Goal: Navigation & Orientation: Understand site structure

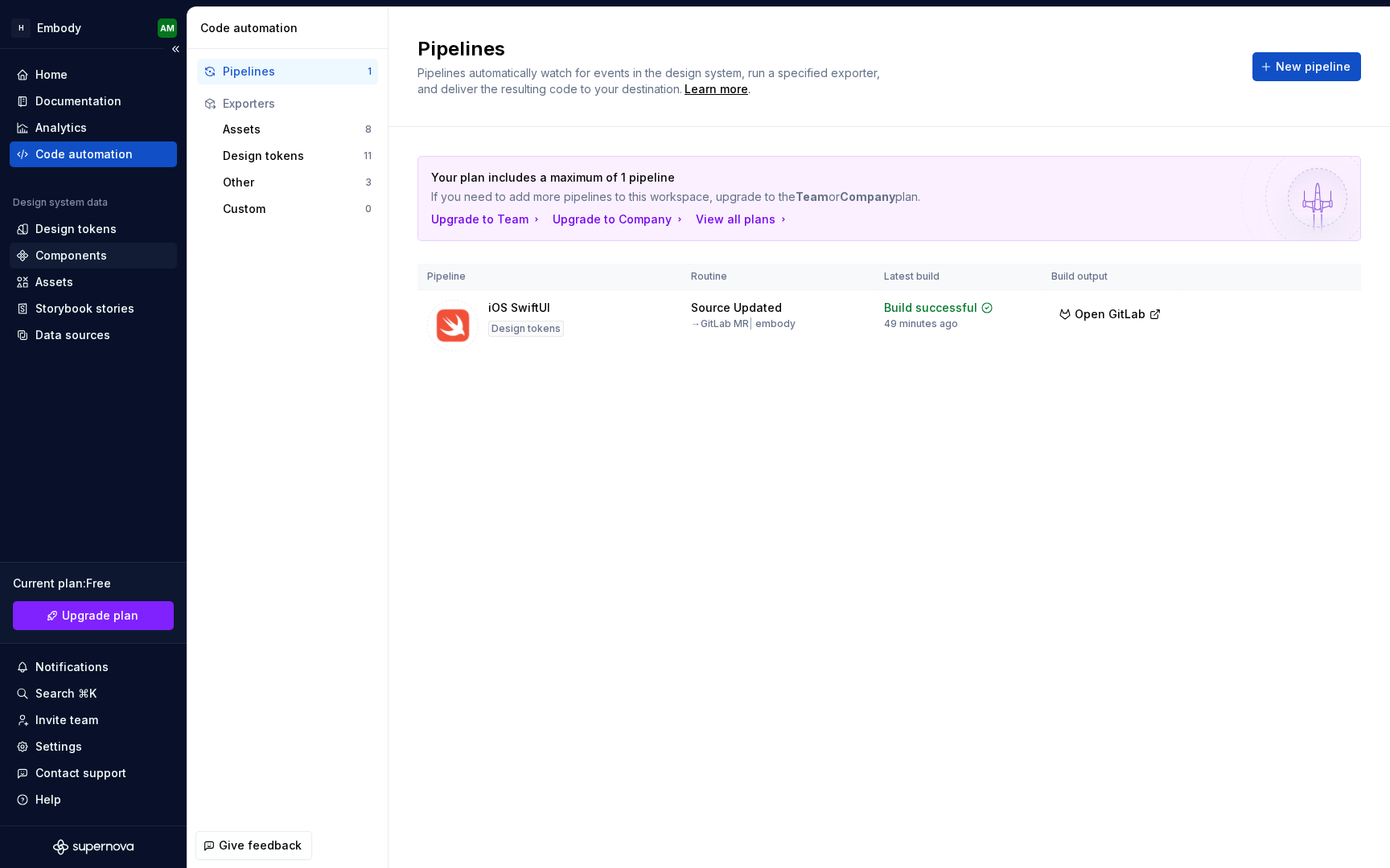
click at [99, 254] on div "Components" at bounding box center [71, 255] width 72 height 16
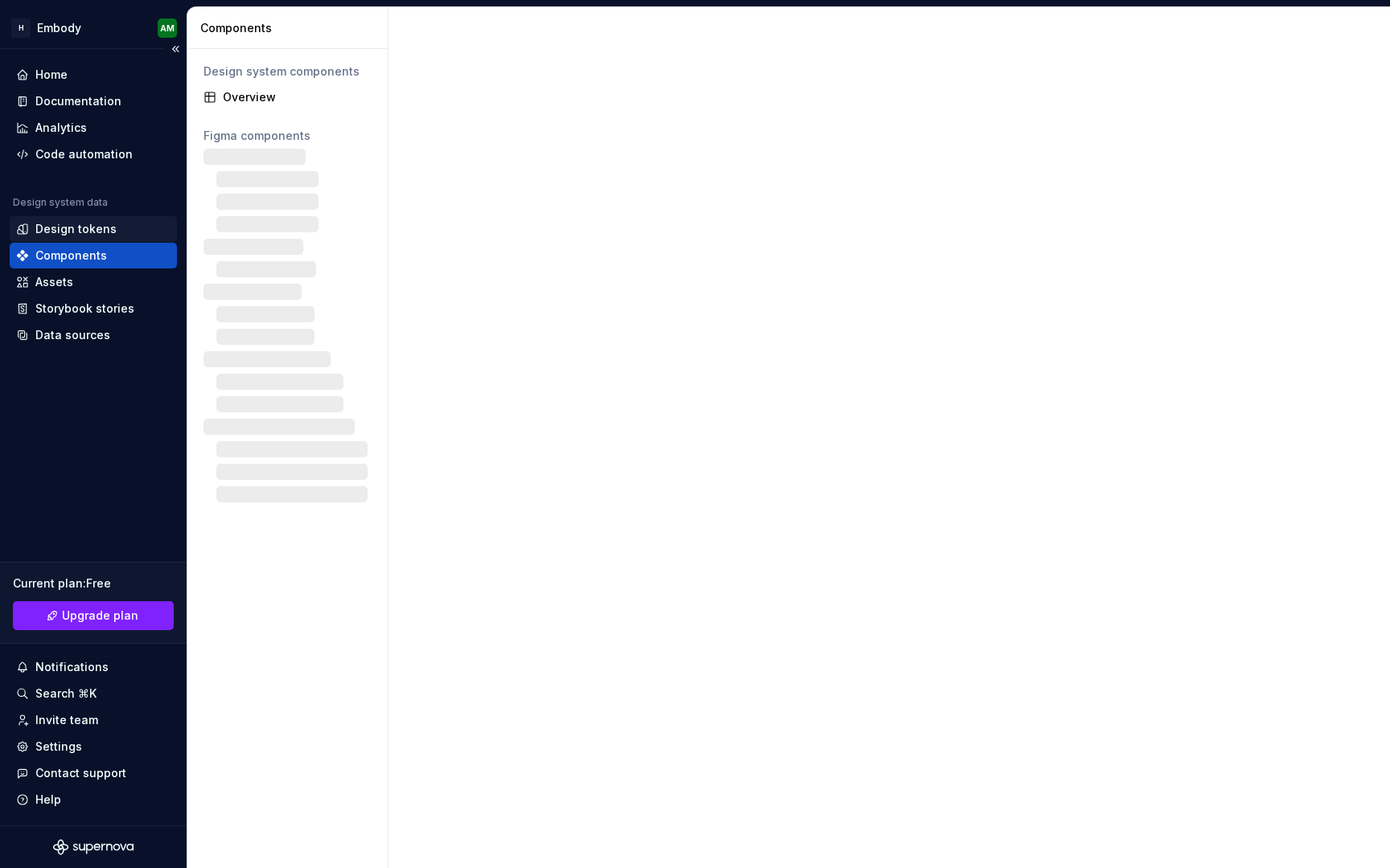
click at [95, 235] on div "Design tokens" at bounding box center [76, 229] width 82 height 16
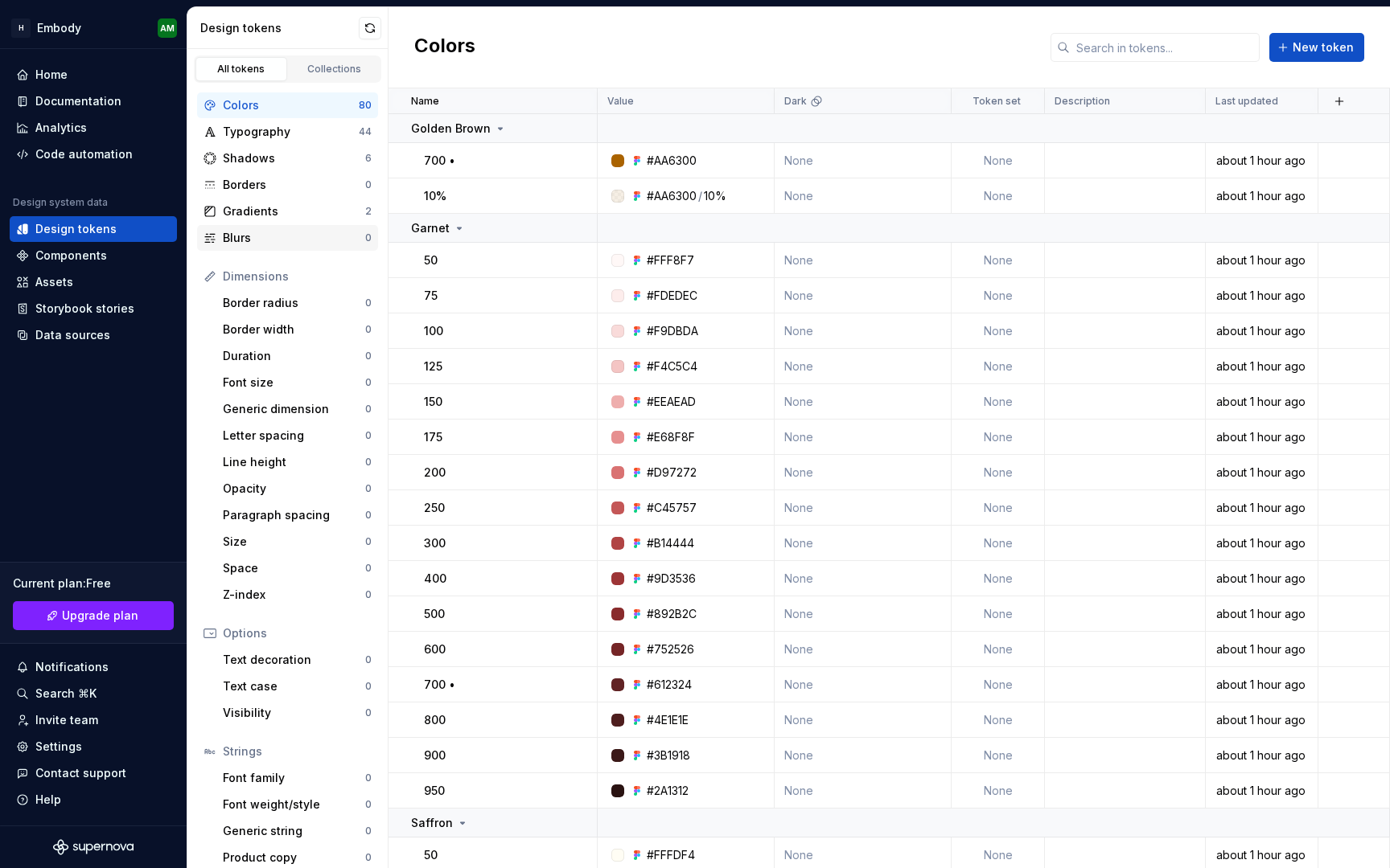
click at [284, 238] on div "Blurs" at bounding box center [294, 238] width 142 height 16
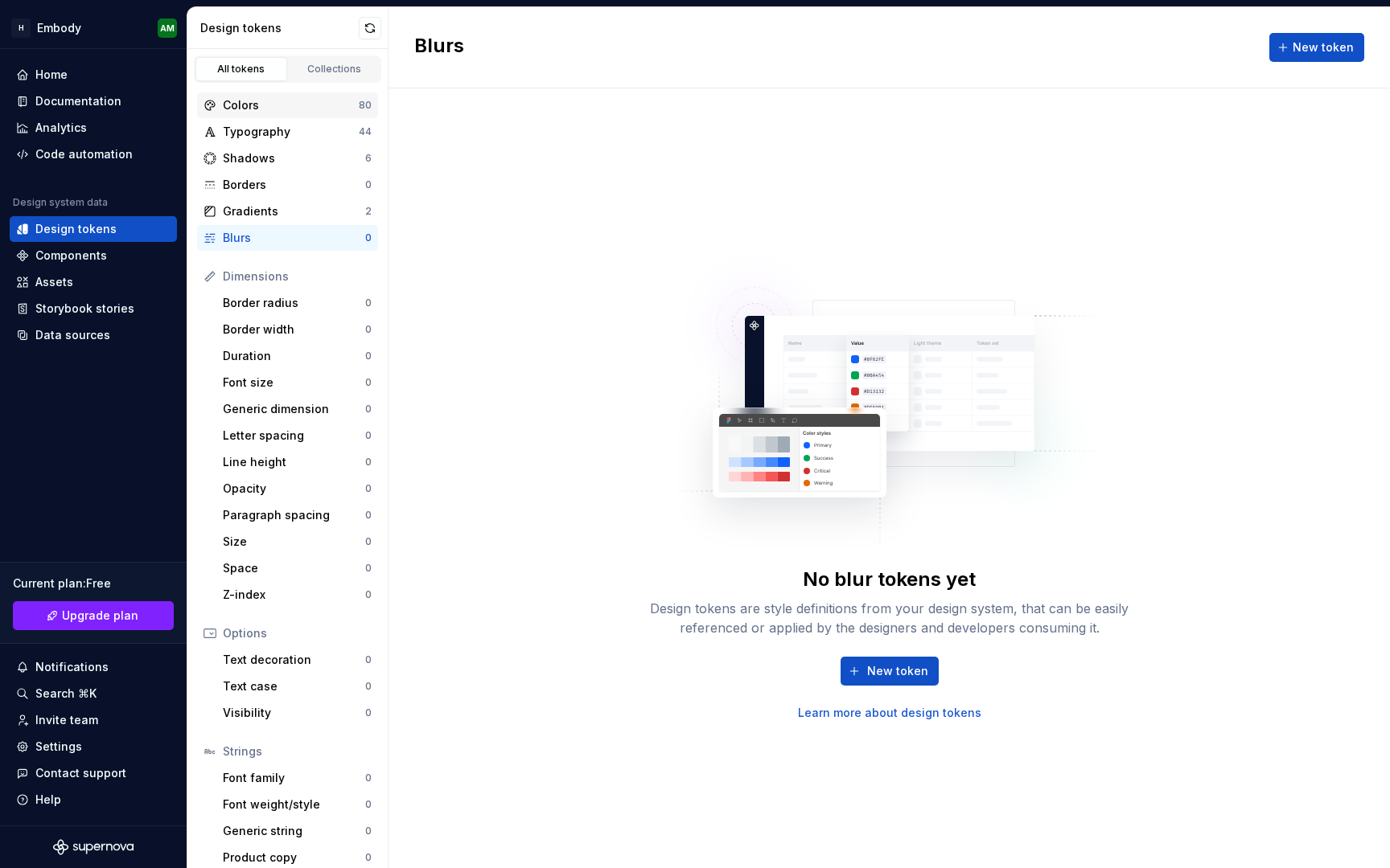
click at [290, 111] on div "Colors" at bounding box center [291, 105] width 136 height 16
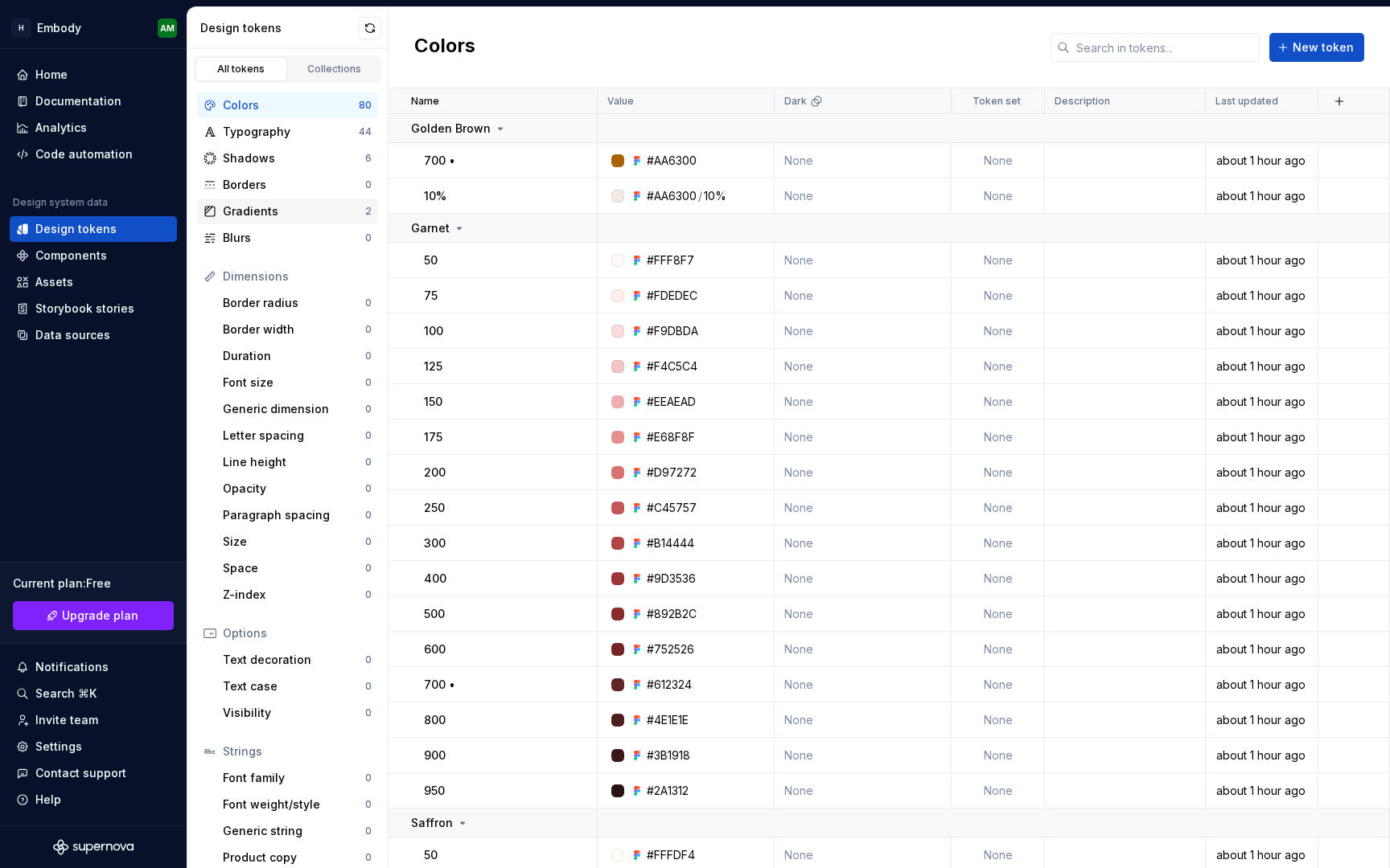
click at [266, 216] on div "Gradients" at bounding box center [294, 212] width 142 height 16
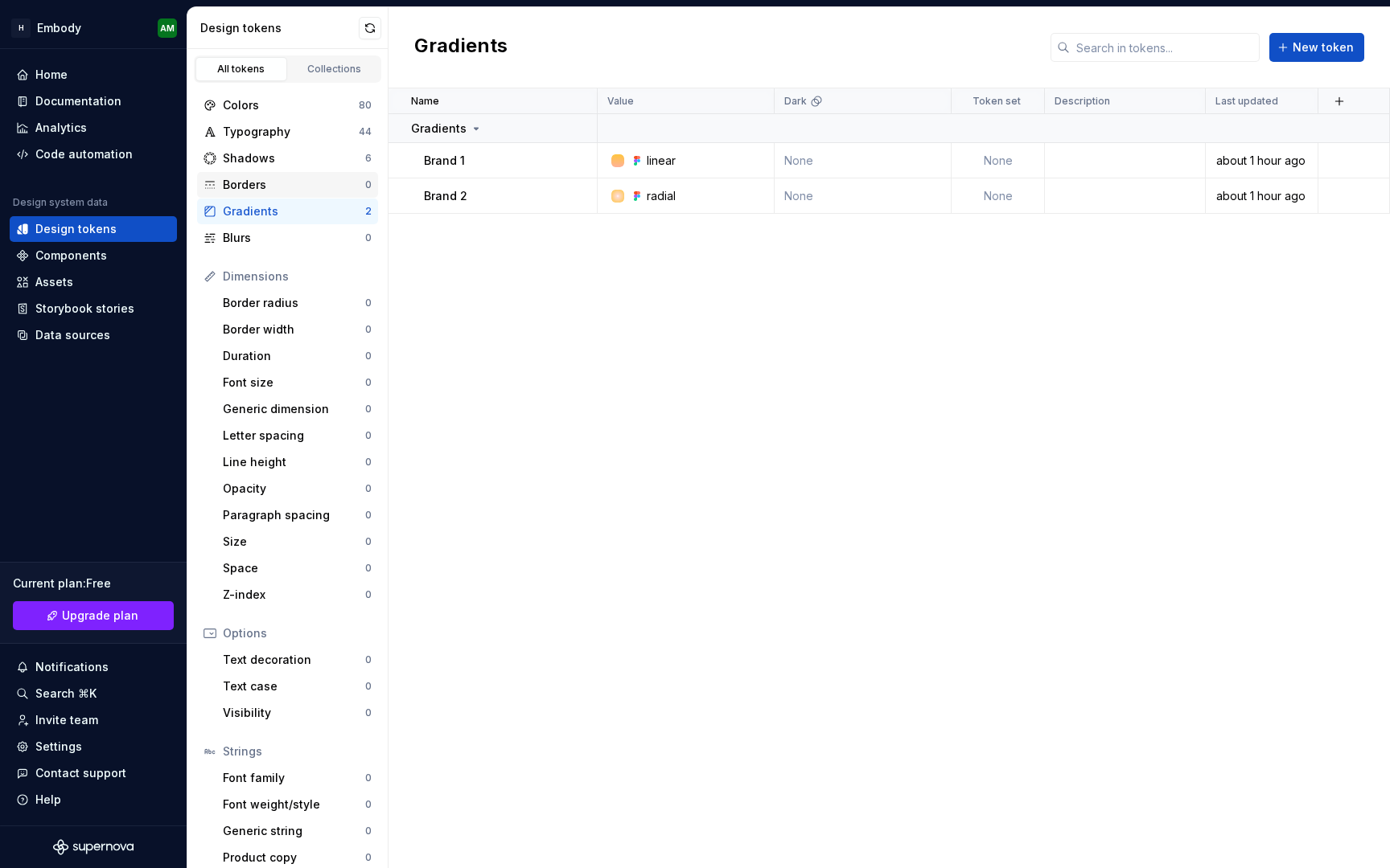
click at [276, 188] on div "Borders" at bounding box center [294, 185] width 142 height 16
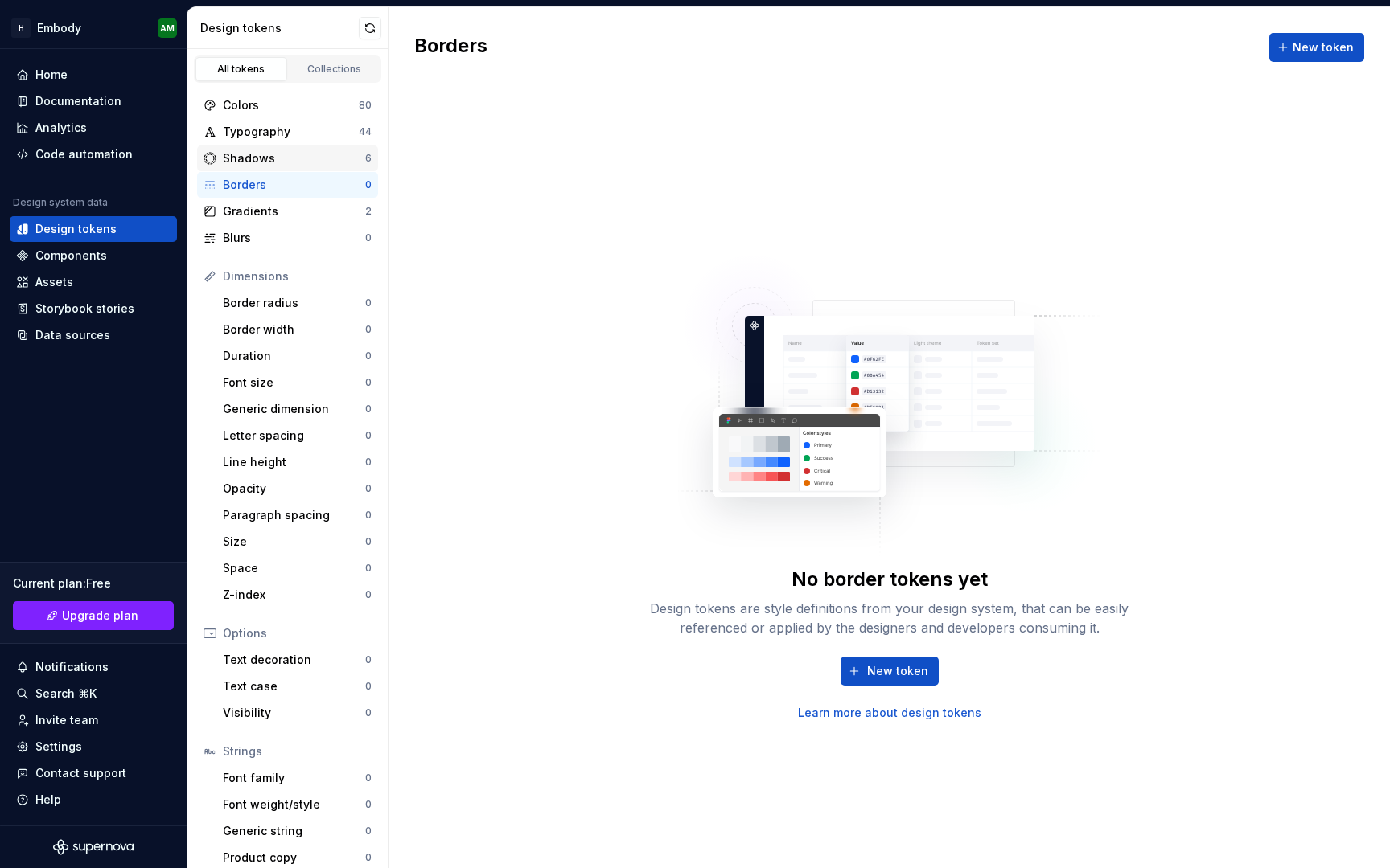
click at [287, 165] on div "Shadows" at bounding box center [294, 158] width 142 height 16
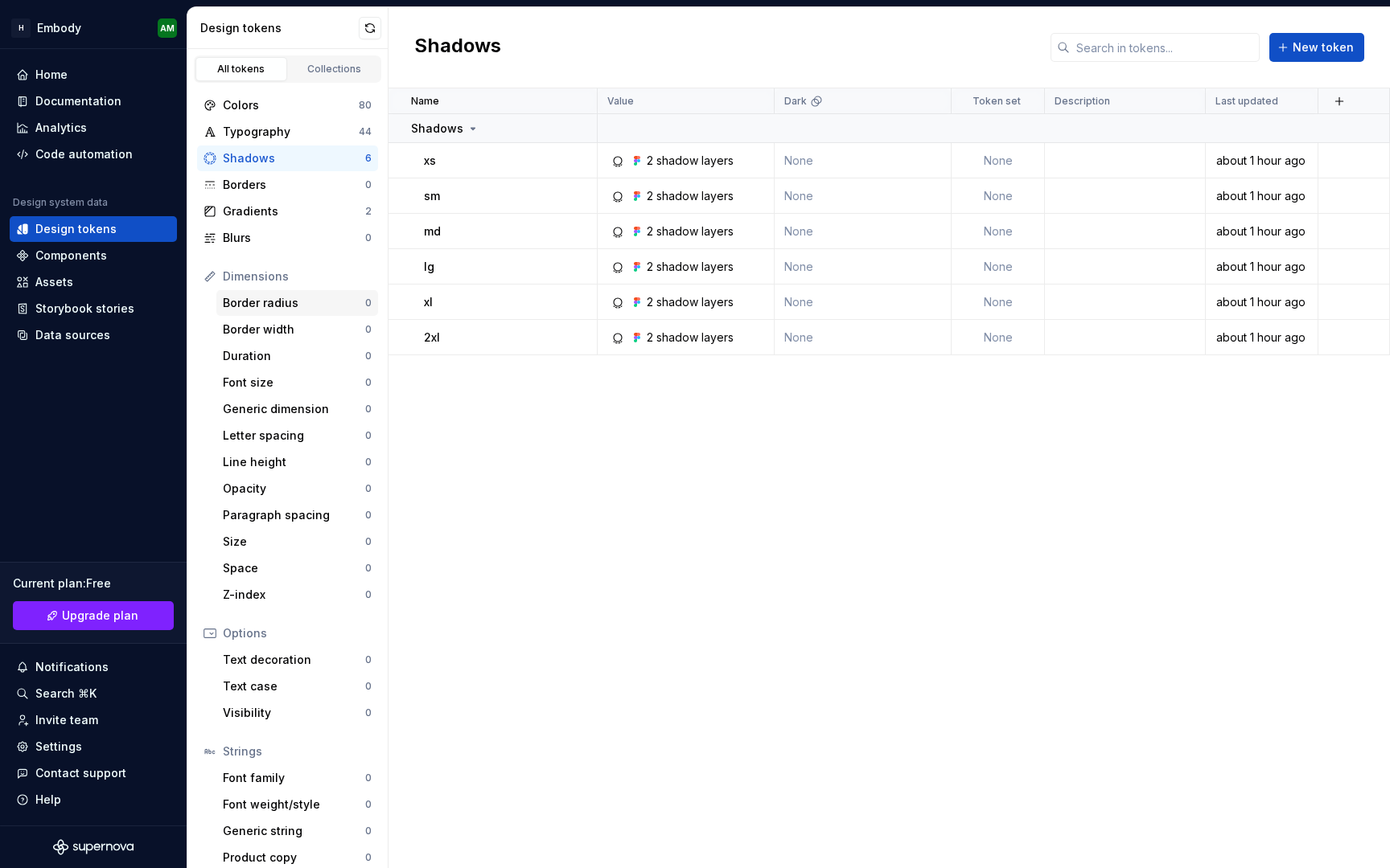
click at [302, 292] on div "Border radius 0" at bounding box center [297, 303] width 162 height 25
